Goal: Information Seeking & Learning: Learn about a topic

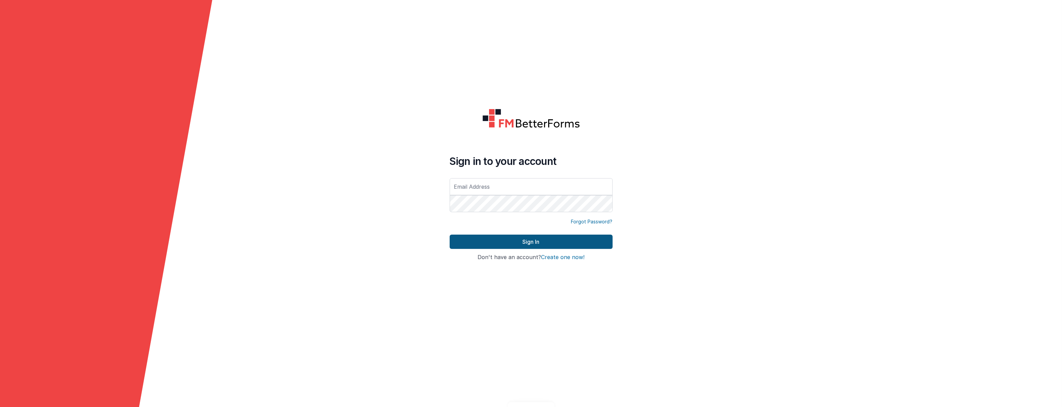
type input "[EMAIL_ADDRESS][DOMAIN_NAME]"
click at [539, 247] on button "Sign In" at bounding box center [531, 241] width 163 height 14
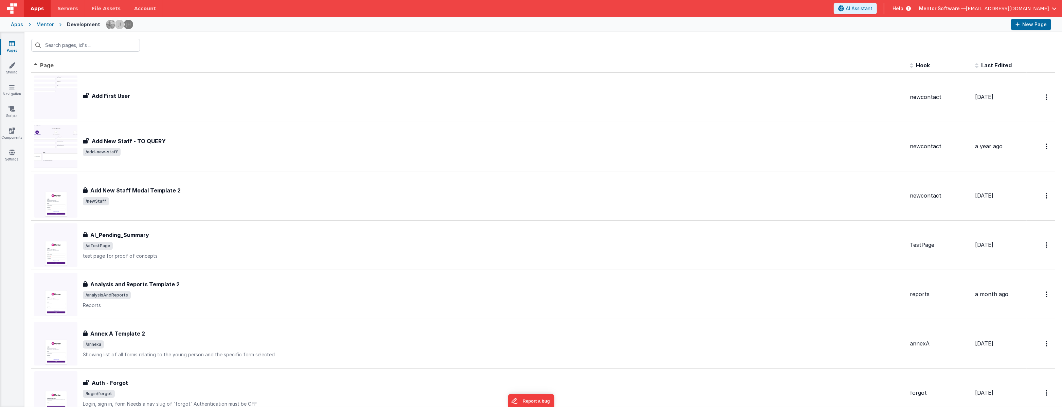
click at [3, 102] on div "Pages Styling Navigation Scripts Components Settings" at bounding box center [12, 219] width 24 height 374
click at [20, 118] on link "Scripts" at bounding box center [12, 112] width 24 height 14
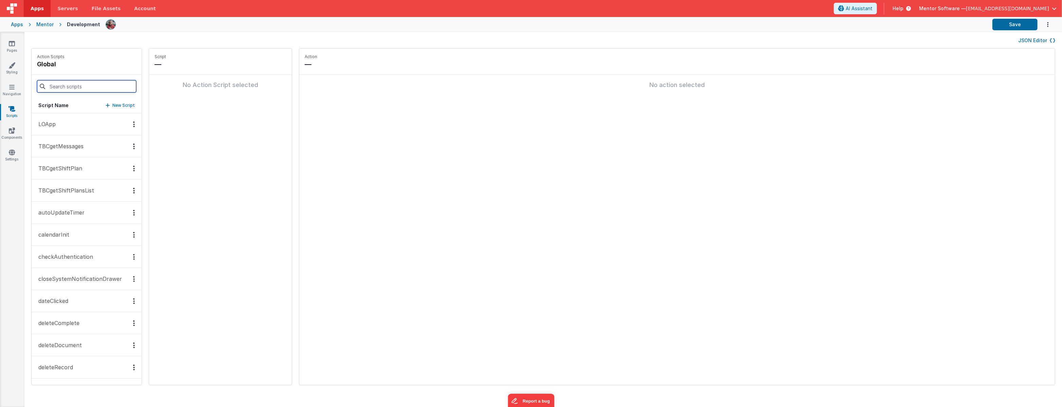
click at [99, 81] on input at bounding box center [86, 86] width 99 height 12
click at [83, 84] on input at bounding box center [86, 86] width 99 height 12
type input "onappload"
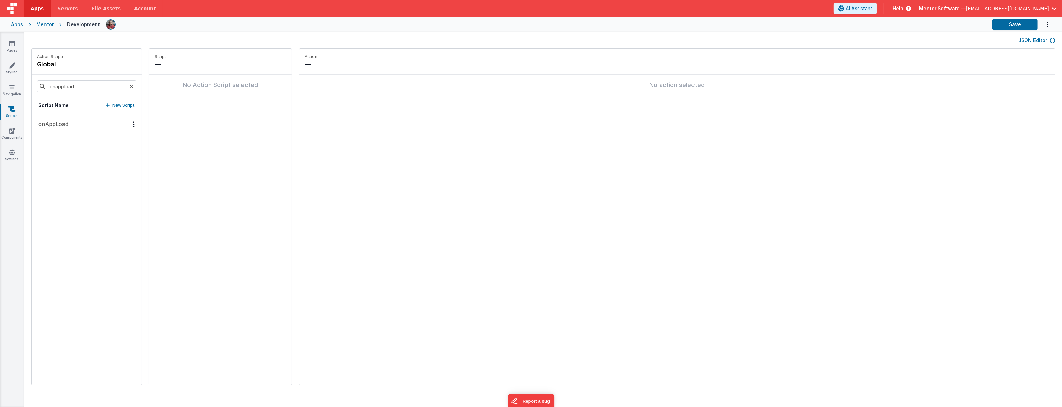
drag, startPoint x: 54, startPoint y: 121, endPoint x: 58, endPoint y: 121, distance: 4.4
click at [54, 121] on p "onAppLoad" at bounding box center [51, 124] width 34 height 8
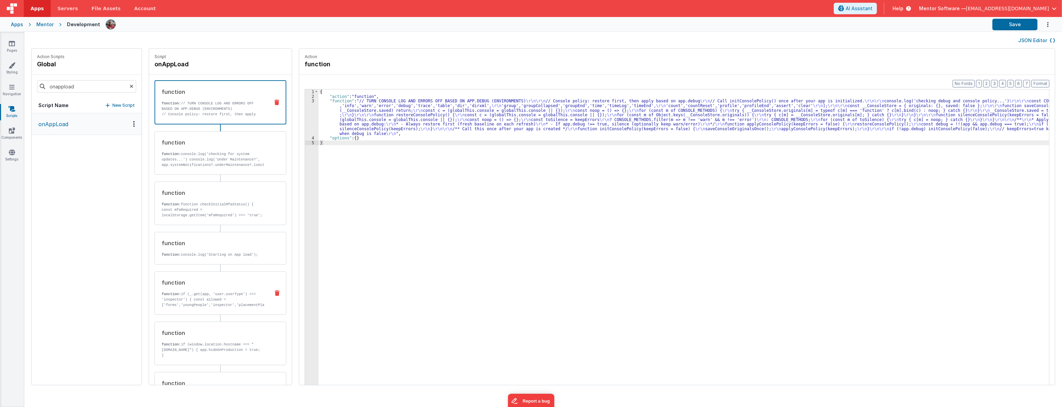
click at [228, 291] on p "function: if (_.get(app, 'user.userType') === 'inspector') { const allowed = ['…" at bounding box center [213, 299] width 103 height 16
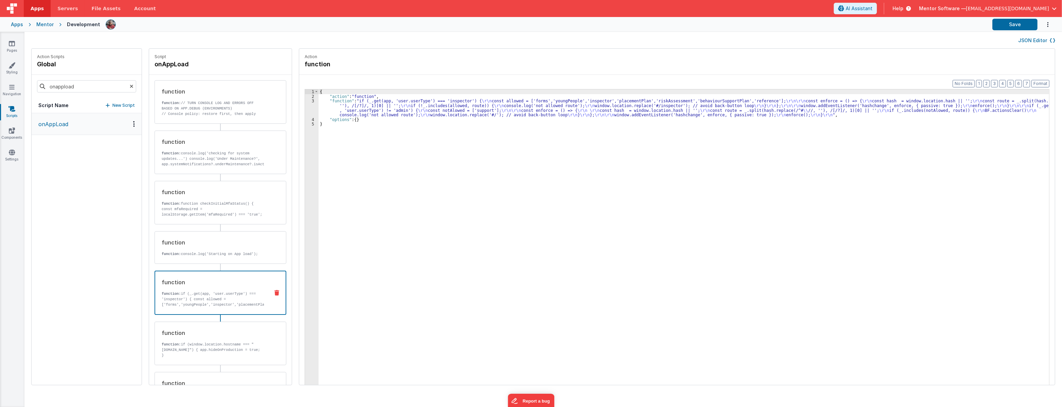
click at [352, 110] on div "{ "action" : "function" , "function" : "if (_.get(app, 'user.userType') === 'in…" at bounding box center [689, 252] width 740 height 326
click at [305, 109] on div "3" at bounding box center [312, 108] width 14 height 19
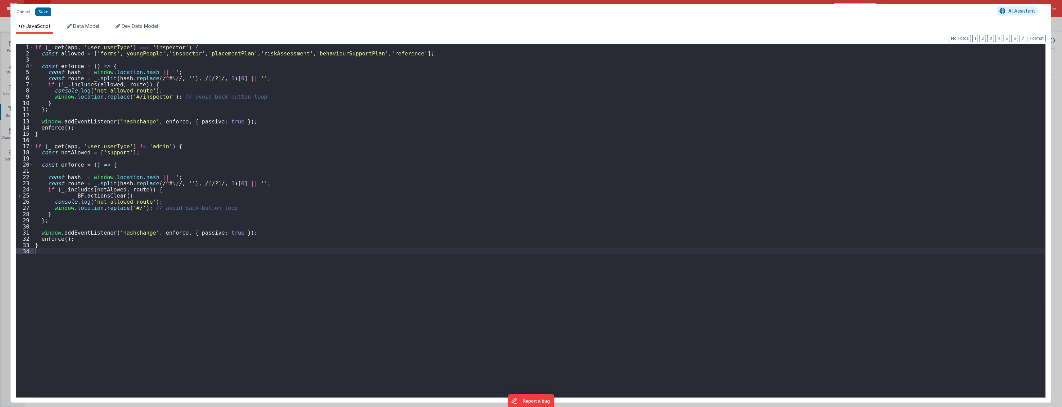
click at [159, 268] on div "if ( _ . get ( app , 'user.userType' ) === 'inspector' ) { const allowed = [ 'f…" at bounding box center [540, 229] width 1012 height 371
click at [606, 59] on div "if ( _ . get ( app , 'user.userType' ) === 'inspector' ) { const allowed = [ 'f…" at bounding box center [540, 229] width 1012 height 371
